Goal: Task Accomplishment & Management: Use online tool/utility

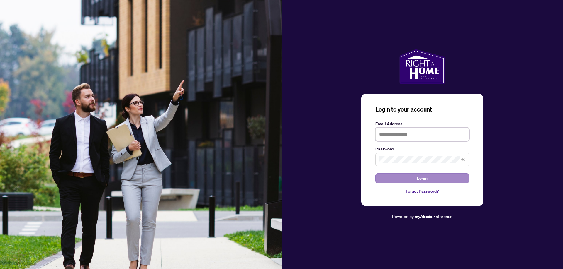
type input "**********"
click at [426, 176] on span "Login" at bounding box center [422, 178] width 11 height 9
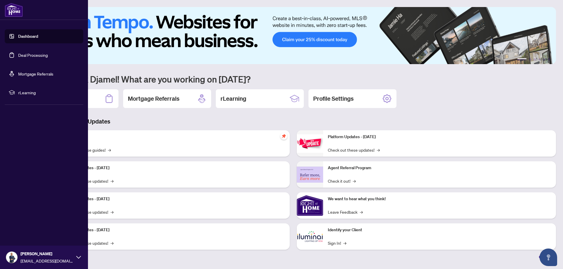
click at [37, 57] on link "Deal Processing" at bounding box center [33, 54] width 30 height 5
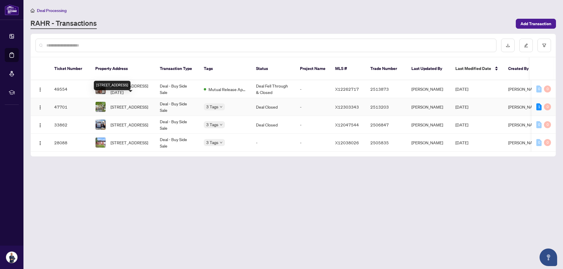
click at [141, 104] on span "[STREET_ADDRESS]" at bounding box center [130, 107] width 38 height 6
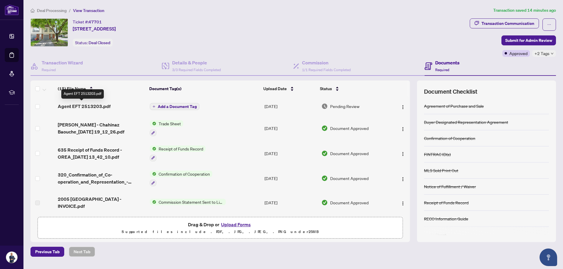
click at [95, 105] on span "Agent EFT 2513203.pdf" at bounding box center [84, 106] width 53 height 7
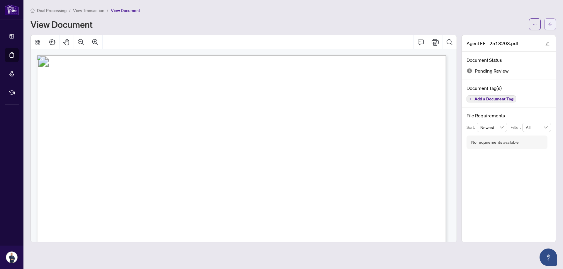
click at [552, 25] on button "button" at bounding box center [550, 24] width 12 height 12
